Goal: Navigation & Orientation: Find specific page/section

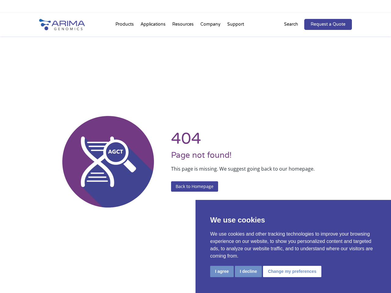
click at [195, 18] on li "Resources Resource Library Documentation Publications Literature Videos Blog Bi…" at bounding box center [183, 25] width 28 height 21
click at [222, 271] on button "I agree" at bounding box center [221, 271] width 23 height 11
click at [248, 271] on div "404 Page not found! This page is missing. We suggest going back to our homepage…" at bounding box center [195, 161] width 313 height 293
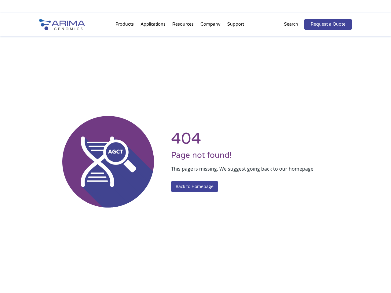
click at [291, 271] on div "404 Page not found! This page is missing. We suggest going back to our homepage…" at bounding box center [195, 161] width 313 height 293
click at [195, 24] on li "Resources Resource Library Documentation Publications Literature Videos Blog Bi…" at bounding box center [183, 25] width 28 height 21
click at [125, 26] on li "Products Clinical Services Aventa FusionPlus Aventa [MEDICAL_DATA] Research Pro…" at bounding box center [124, 25] width 25 height 21
click at [183, 26] on li "Resources Resource Library Documentation Publications Literature Videos Blog Bi…" at bounding box center [183, 25] width 28 height 21
click at [211, 26] on li "Company About + Team Careers Events Press + News" at bounding box center [210, 25] width 27 height 21
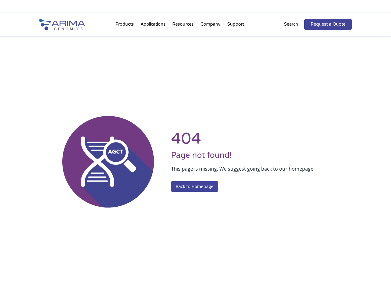
click at [235, 26] on li "Support FAQs Contact Us" at bounding box center [235, 25] width 23 height 21
click at [295, 24] on p "Search" at bounding box center [291, 24] width 14 height 8
